Goal: Find specific page/section: Find specific page/section

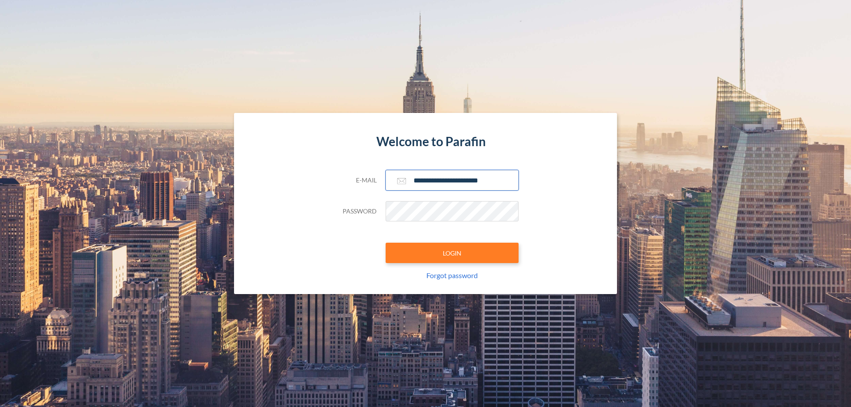
type input "**********"
click at [452, 253] on button "LOGIN" at bounding box center [452, 253] width 133 height 20
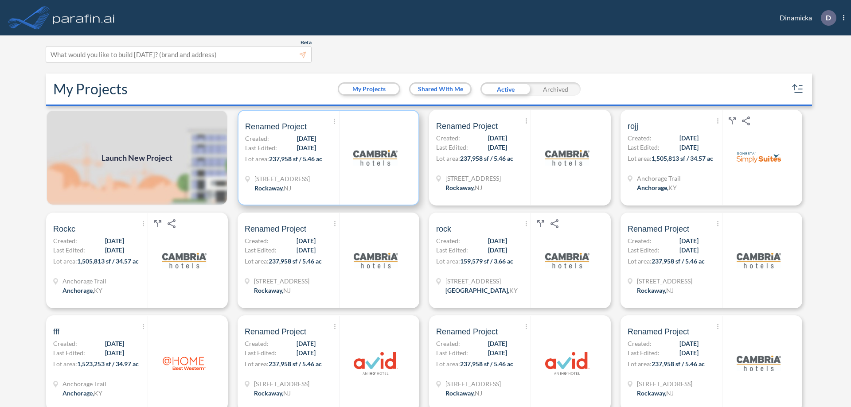
scroll to position [2, 0]
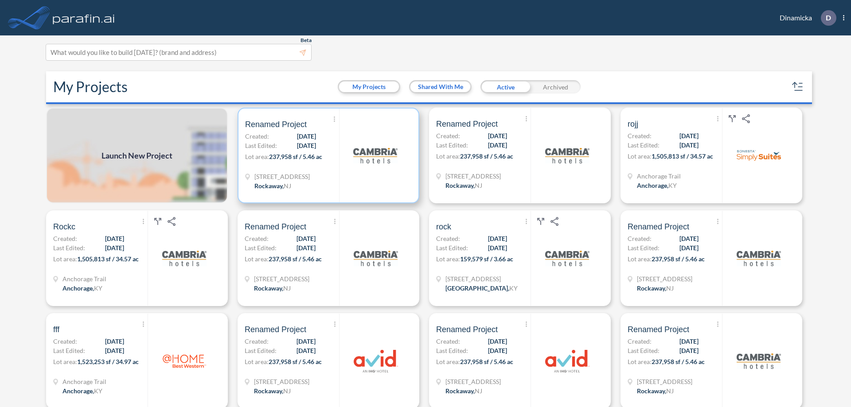
click at [327, 156] on p "Lot area: 237,958 sf / 5.46 ac" at bounding box center [292, 158] width 94 height 13
